Goal: Task Accomplishment & Management: Manage account settings

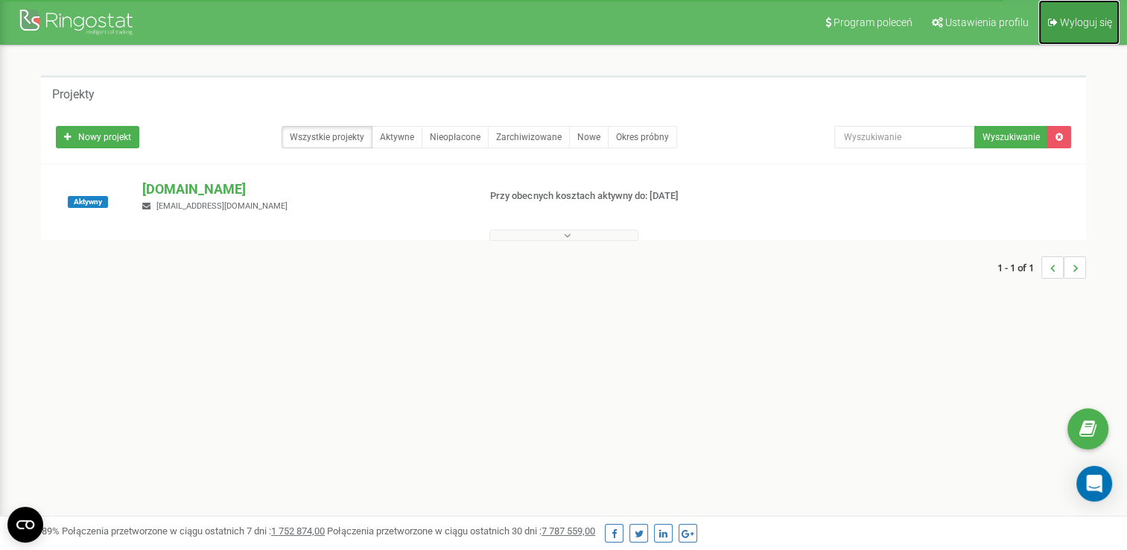
click at [1072, 27] on span "Wyloguj się" at bounding box center [1086, 22] width 52 height 12
click at [1077, 17] on span "Wyloguj się" at bounding box center [1086, 22] width 52 height 12
